Goal: Task Accomplishment & Management: Manage account settings

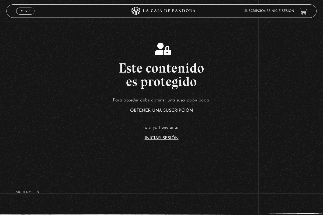
click at [172, 138] on link "Iniciar Sesión" at bounding box center [162, 138] width 34 height 4
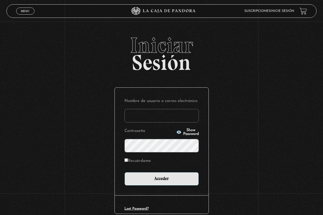
type input "alitacv06@hotmail.com"
click at [162, 179] on input "Acceder" at bounding box center [162, 178] width 74 height 13
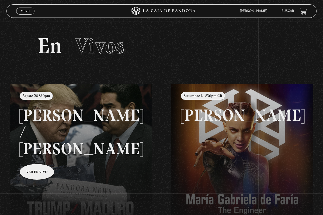
click at [91, 136] on link at bounding box center [171, 191] width 323 height 215
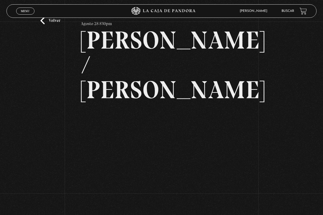
scroll to position [26, 0]
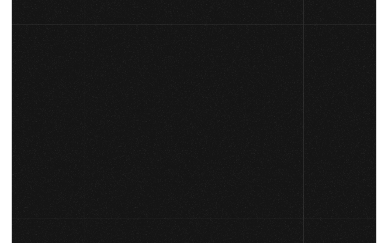
scroll to position [26, 0]
